Goal: Check status: Check status

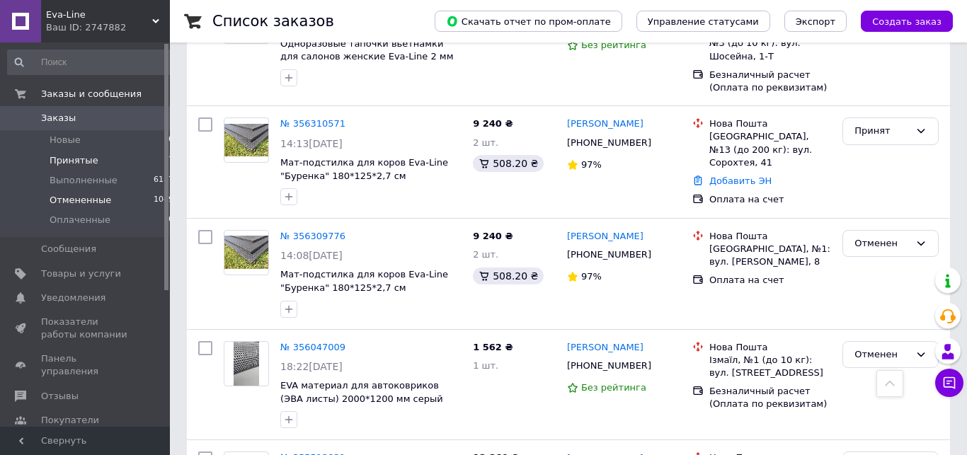
scroll to position [361, 0]
click at [88, 158] on span "Принятые" at bounding box center [74, 160] width 49 height 13
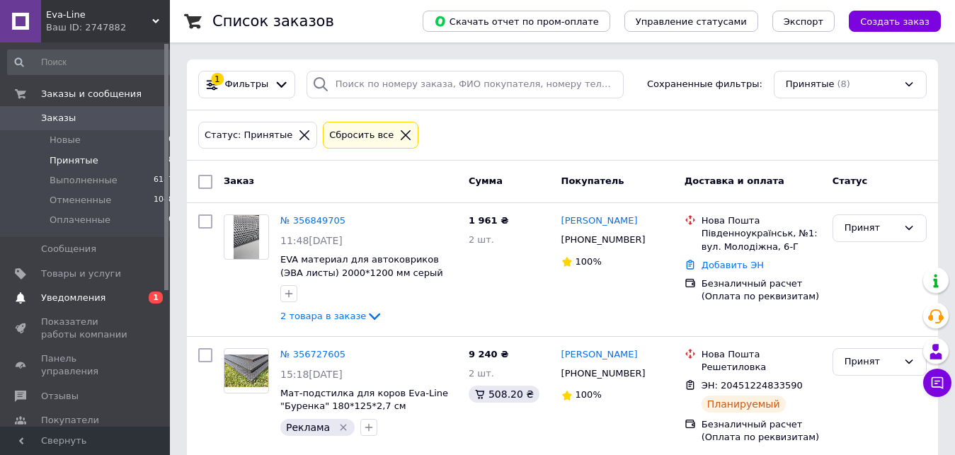
click at [71, 294] on span "Уведомления" at bounding box center [73, 298] width 64 height 13
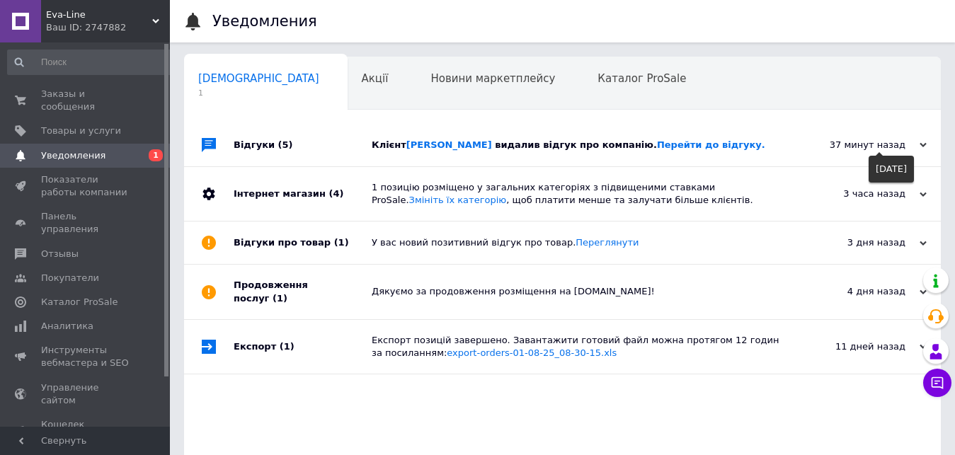
click at [911, 149] on div "37 минут назад" at bounding box center [856, 145] width 142 height 13
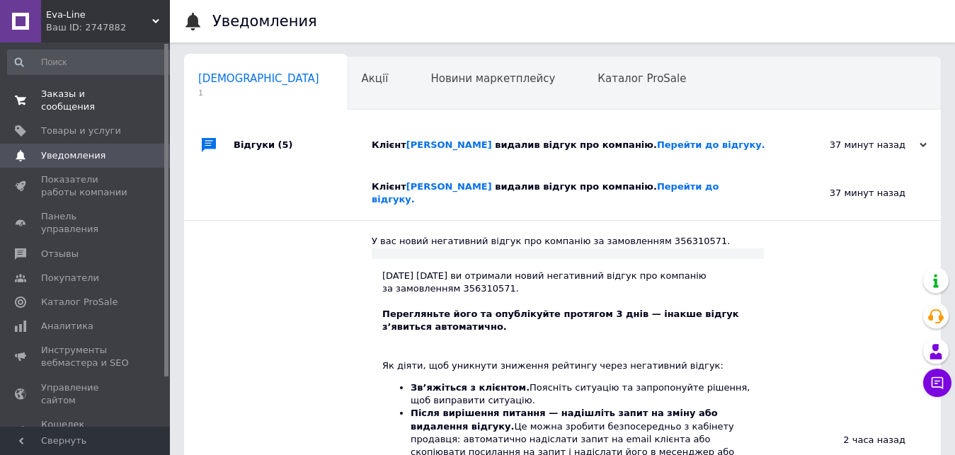
click at [53, 85] on link "Заказы и сообщения 0 0" at bounding box center [91, 100] width 182 height 37
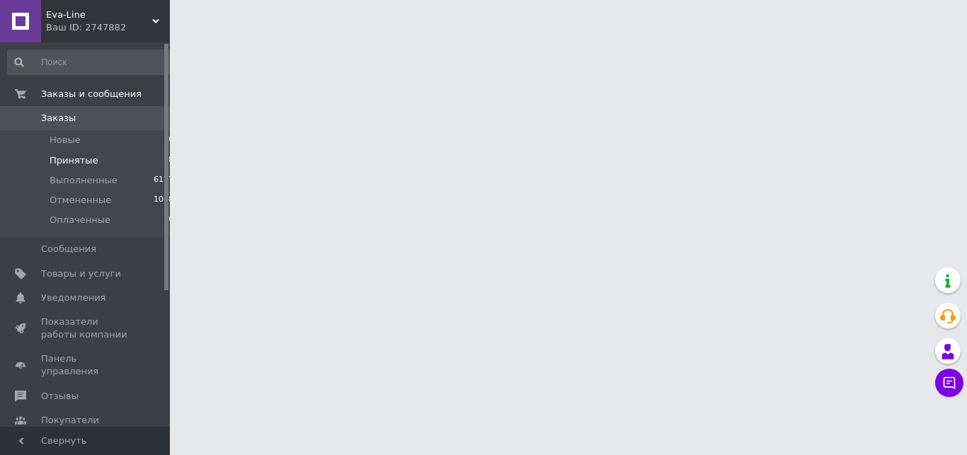
click at [74, 163] on span "Принятые" at bounding box center [74, 160] width 49 height 13
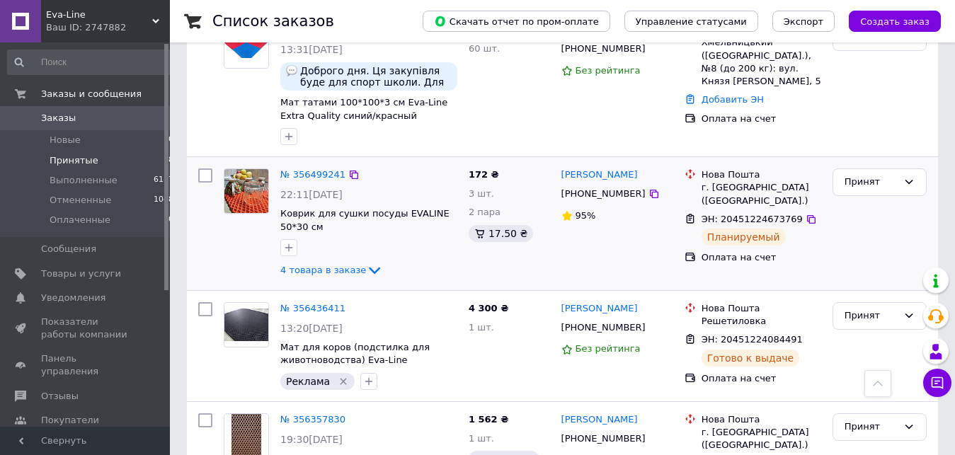
scroll to position [770, 0]
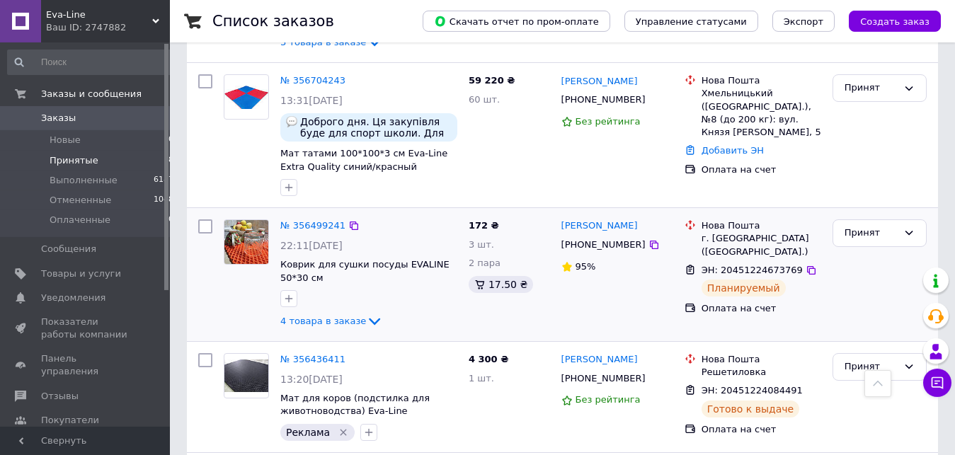
scroll to position [505, 0]
